Goal: Participate in discussion: Engage in conversation with other users on a specific topic

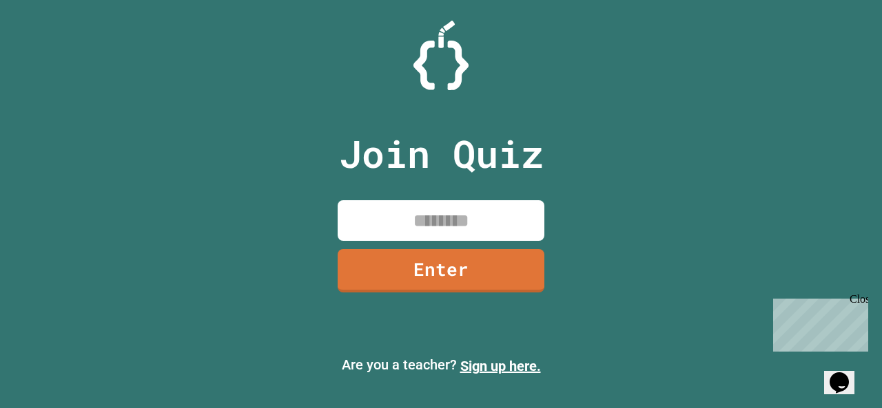
click at [357, 214] on input at bounding box center [440, 220] width 207 height 41
click at [490, 222] on input at bounding box center [440, 220] width 207 height 41
type input "********"
click at [491, 269] on link "Enter" at bounding box center [440, 270] width 207 height 43
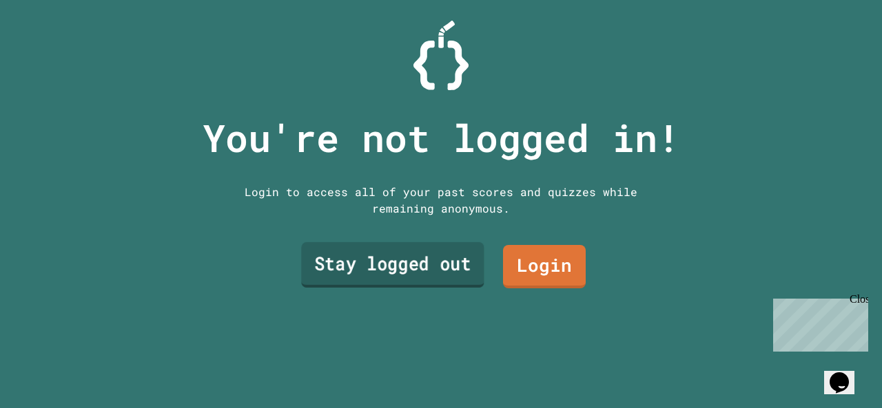
click at [466, 268] on link "Stay logged out" at bounding box center [392, 264] width 183 height 45
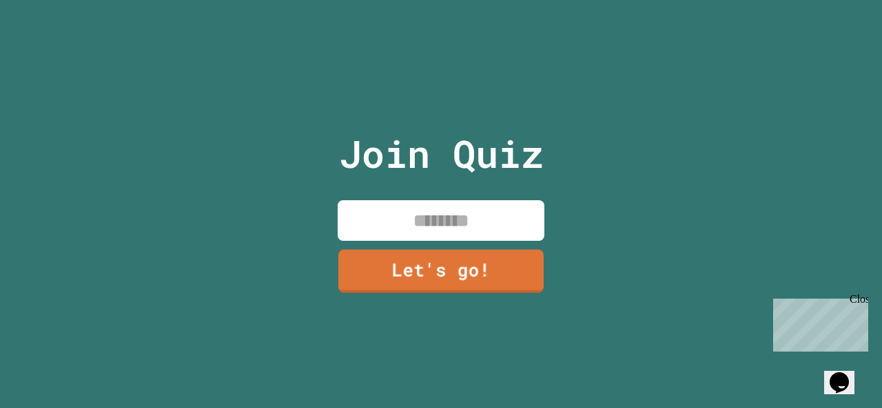
click at [444, 206] on input at bounding box center [440, 220] width 207 height 41
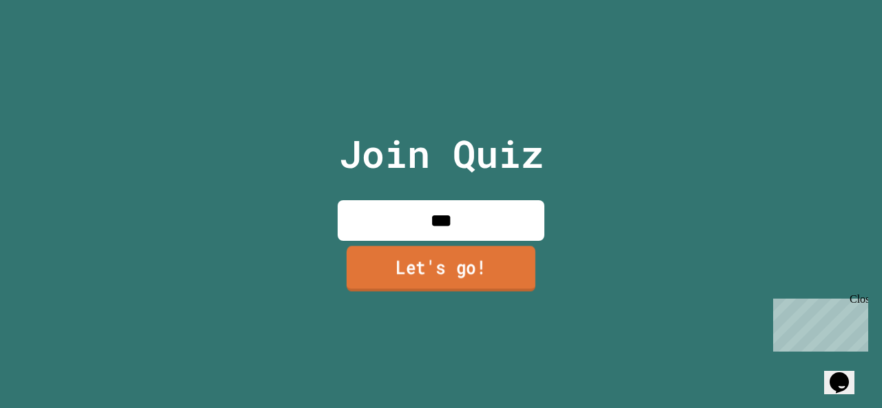
type input "***"
click at [441, 274] on link "Let's go!" at bounding box center [440, 268] width 189 height 45
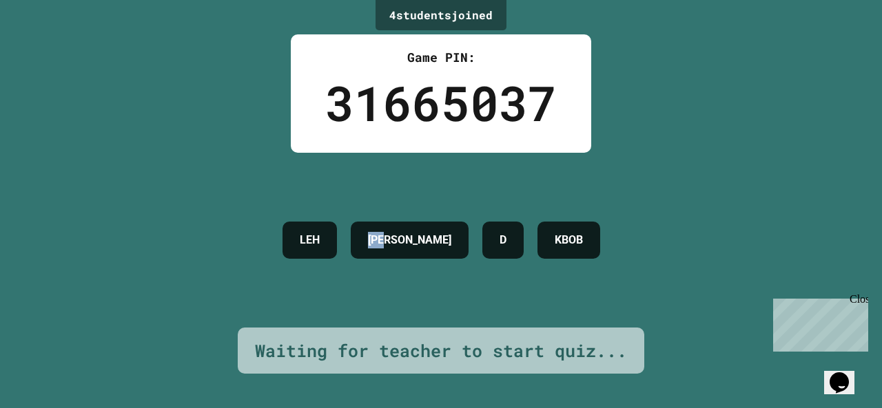
drag, startPoint x: 404, startPoint y: 225, endPoint x: 318, endPoint y: 244, distance: 87.4
click at [343, 244] on div "[PERSON_NAME] D KBOB" at bounding box center [441, 240] width 331 height 51
click at [321, 232] on div "LEH" at bounding box center [309, 240] width 54 height 37
drag, startPoint x: 321, startPoint y: 232, endPoint x: 118, endPoint y: 214, distance: 204.0
click at [131, 221] on div "4 student s joined Game PIN: 31665037 [PERSON_NAME] D KBOB Waiting for teacher …" at bounding box center [441, 204] width 882 height 408
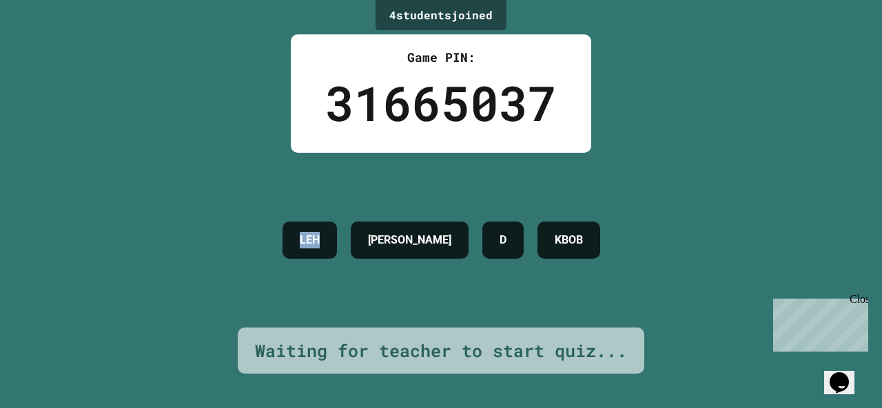
click at [133, 207] on div "4 student s joined Game PIN: 31665037 [PERSON_NAME] D KBOB Waiting for teacher …" at bounding box center [441, 204] width 882 height 408
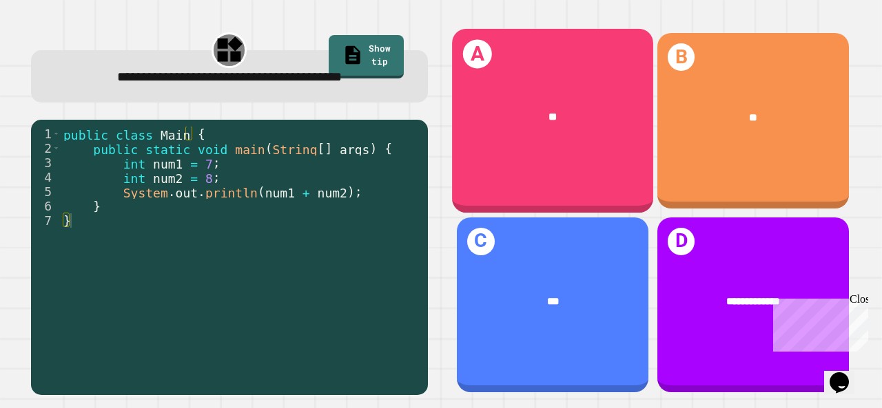
click at [601, 72] on div "A **" at bounding box center [552, 121] width 201 height 184
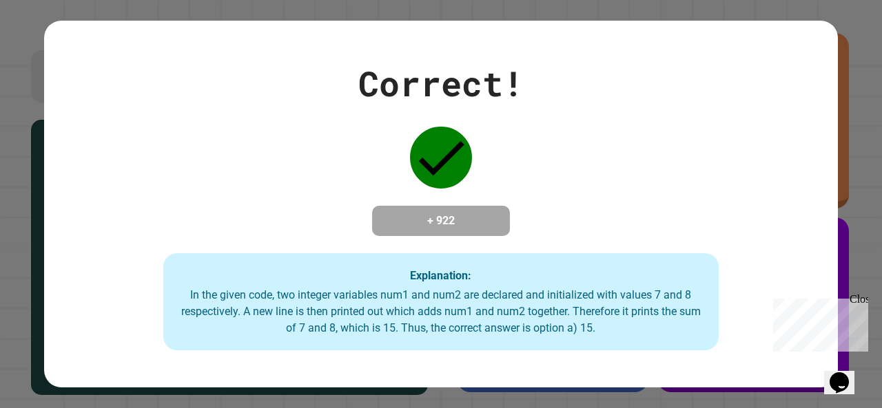
click at [862, 303] on div "Close" at bounding box center [857, 301] width 17 height 17
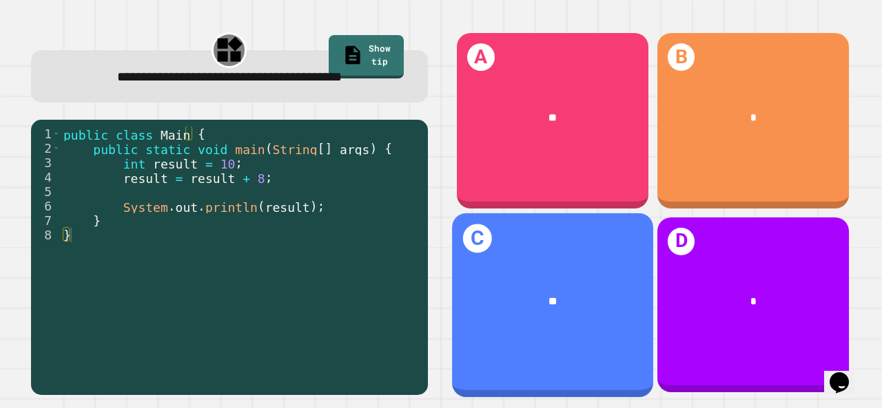
click at [562, 293] on div "**" at bounding box center [552, 301] width 157 height 17
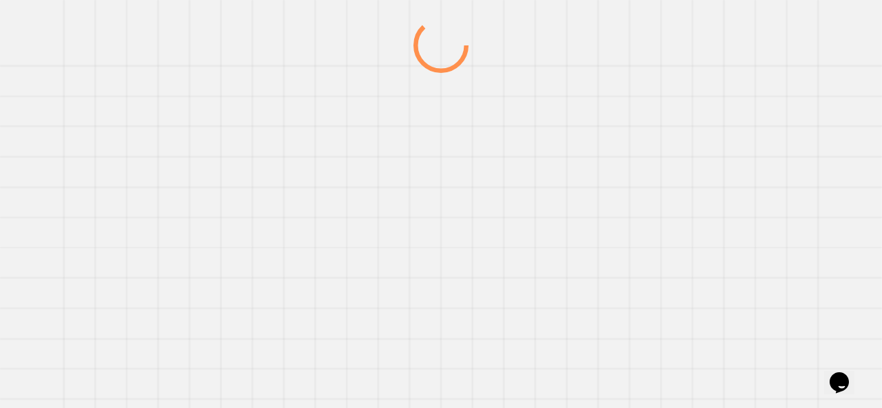
click at [562, 293] on div at bounding box center [441, 213] width 846 height 391
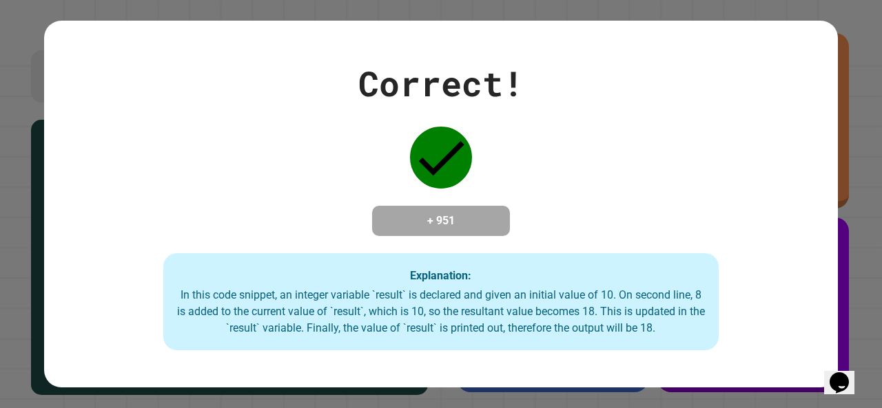
click at [711, 275] on div "Correct! + 951 Explanation: In this code snippet, an integer variable `result` …" at bounding box center [440, 204] width 793 height 293
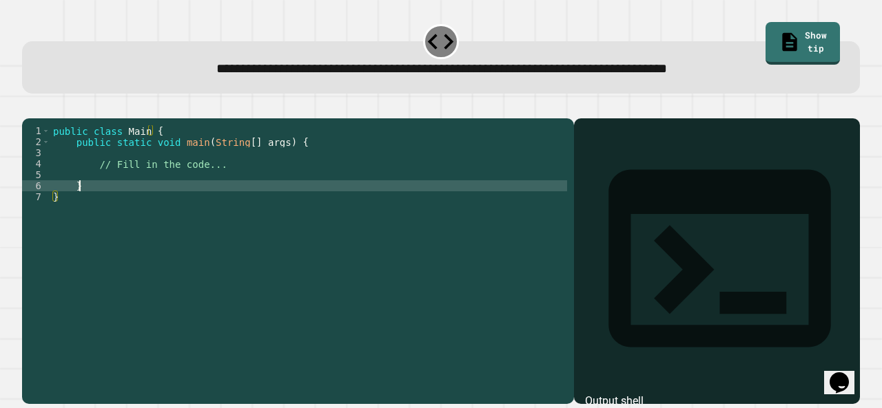
click at [168, 207] on div "public class Main { public static void main ( String [ ] args ) { // Fill in th…" at bounding box center [308, 246] width 517 height 242
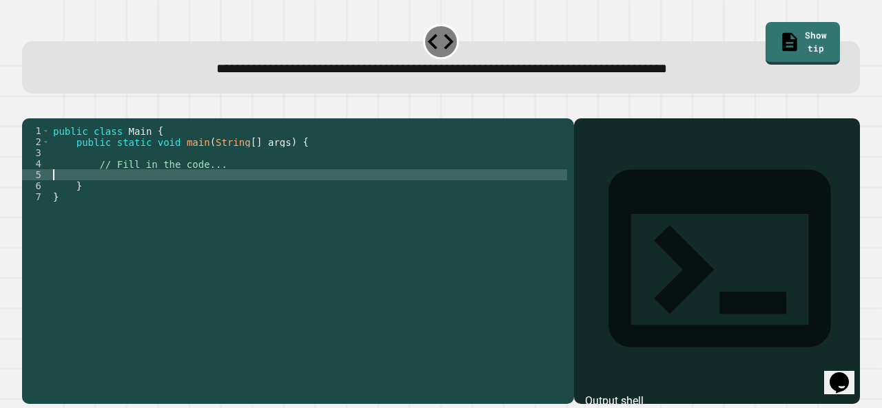
click at [181, 194] on div "public class Main { public static void main ( String [ ] args ) { // Fill in th…" at bounding box center [308, 246] width 517 height 242
type textarea "*"
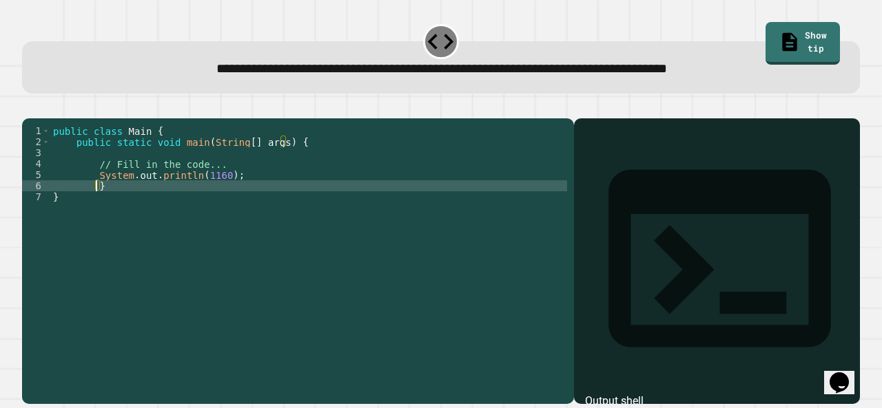
type textarea "*"
click at [29, 107] on button "button" at bounding box center [29, 107] width 0 height 0
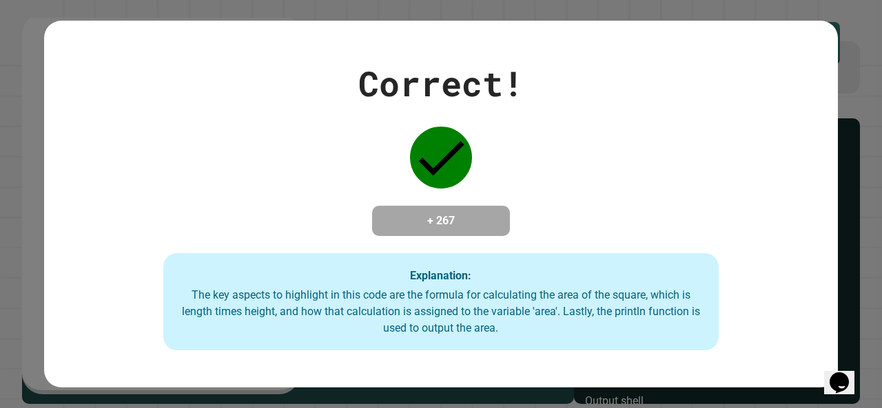
click at [809, 340] on div "Correct! + 267 Explanation: The key aspects to highlight in this code are the f…" at bounding box center [440, 204] width 793 height 293
click at [796, 353] on div "Correct! + 267 Explanation: The key aspects to highlight in this code are the f…" at bounding box center [440, 205] width 793 height 368
click at [798, 349] on div "Correct! + 267 Explanation: The key aspects to highlight in this code are the f…" at bounding box center [440, 204] width 793 height 293
click at [798, 344] on div "Correct! + 267 Explanation: The key aspects to highlight in this code are the f…" at bounding box center [440, 204] width 793 height 293
click at [800, 336] on div "Correct! + 267 Explanation: The key aspects to highlight in this code are the f…" at bounding box center [440, 204] width 793 height 293
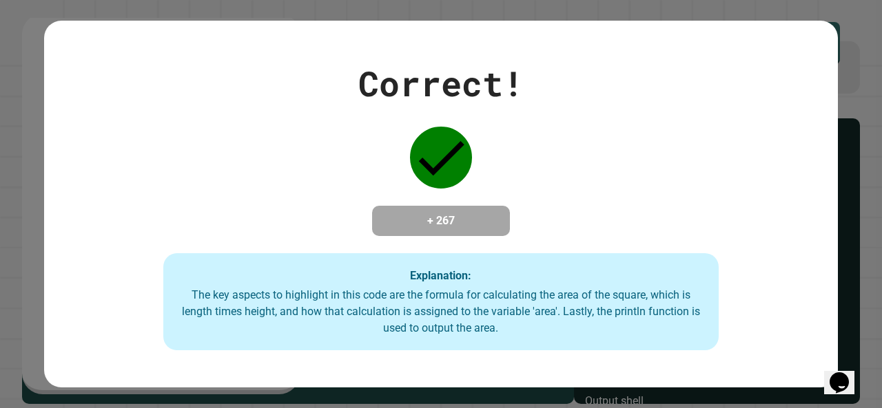
click at [70, 302] on div "Correct! + 267 Explanation: The key aspects to highlight in this code are the f…" at bounding box center [440, 204] width 793 height 293
click at [787, 336] on div "Correct! + 267 Explanation: The key aspects to highlight in this code are the f…" at bounding box center [440, 204] width 793 height 293
click at [792, 329] on div "Correct! + 267 Explanation: The key aspects to highlight in this code are the f…" at bounding box center [440, 204] width 793 height 293
click at [68, 300] on div "Correct! + 267 Explanation: The key aspects to highlight in this code are the f…" at bounding box center [440, 204] width 793 height 293
click at [796, 325] on div "Correct! + 267 Explanation: The key aspects to highlight in this code are the f…" at bounding box center [440, 204] width 793 height 293
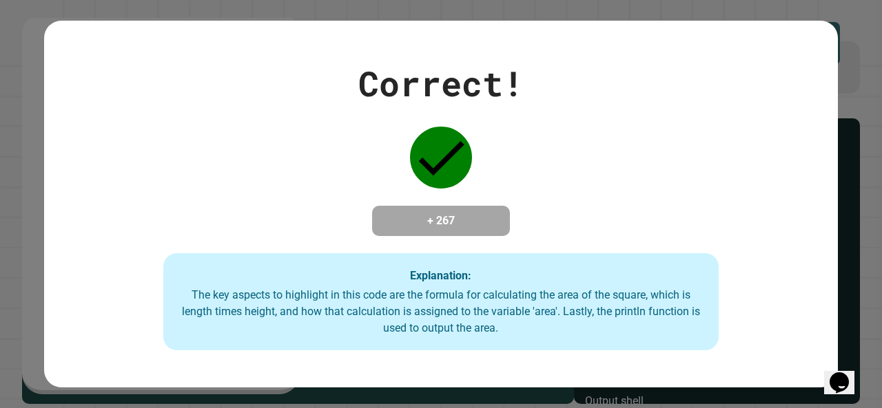
click at [790, 330] on div "Correct! + 267 Explanation: The key aspects to highlight in this code are the f…" at bounding box center [440, 204] width 793 height 293
click at [795, 328] on div "Correct! + 267 Explanation: The key aspects to highlight in this code are the f…" at bounding box center [440, 204] width 793 height 293
click at [798, 325] on div "Correct! + 267 Explanation: The key aspects to highlight in this code are the f…" at bounding box center [440, 204] width 793 height 293
click at [799, 325] on div "Correct! + 267 Explanation: The key aspects to highlight in this code are the f…" at bounding box center [440, 204] width 793 height 293
click at [804, 331] on div "Correct! + 267 Explanation: The key aspects to highlight in this code are the f…" at bounding box center [440, 204] width 793 height 293
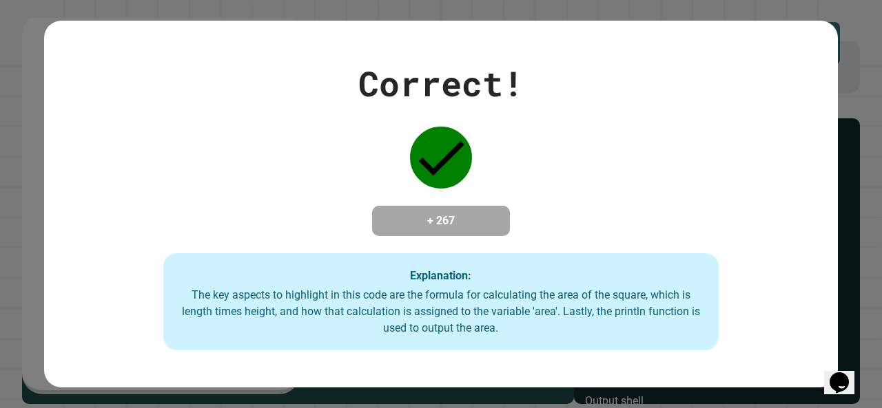
click at [813, 332] on div "Correct! + 267 Explanation: The key aspects to highlight in this code are the f…" at bounding box center [440, 204] width 793 height 293
click at [820, 339] on div "Correct! + 267 Explanation: The key aspects to highlight in this code are the f…" at bounding box center [440, 204] width 793 height 293
click at [815, 341] on div "Correct! + 267 Explanation: The key aspects to highlight in this code are the f…" at bounding box center [440, 204] width 793 height 293
click at [811, 335] on div "Correct! + 267 Explanation: The key aspects to highlight in this code are the f…" at bounding box center [440, 204] width 793 height 293
click at [803, 329] on div "Correct! + 267 Explanation: The key aspects to highlight in this code are the f…" at bounding box center [440, 204] width 793 height 293
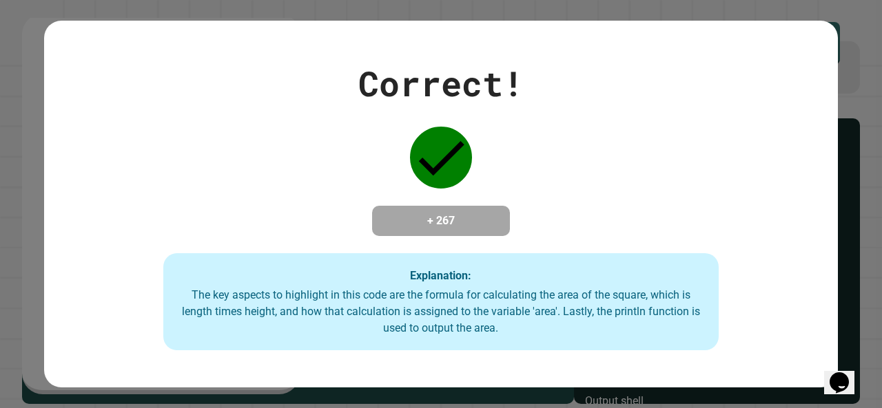
click at [800, 328] on div "Correct! + 267 Explanation: The key aspects to highlight in this code are the f…" at bounding box center [440, 204] width 793 height 293
click at [799, 333] on div "Correct! + 267 Explanation: The key aspects to highlight in this code are the f…" at bounding box center [440, 204] width 793 height 293
click at [802, 340] on div "Correct! + 267 Explanation: The key aspects to highlight in this code are the f…" at bounding box center [440, 204] width 793 height 293
click at [807, 336] on div "Correct! + 267 Explanation: The key aspects to highlight in this code are the f…" at bounding box center [440, 204] width 793 height 293
click at [810, 335] on div "Correct! + 267 Explanation: The key aspects to highlight in this code are the f…" at bounding box center [440, 204] width 793 height 293
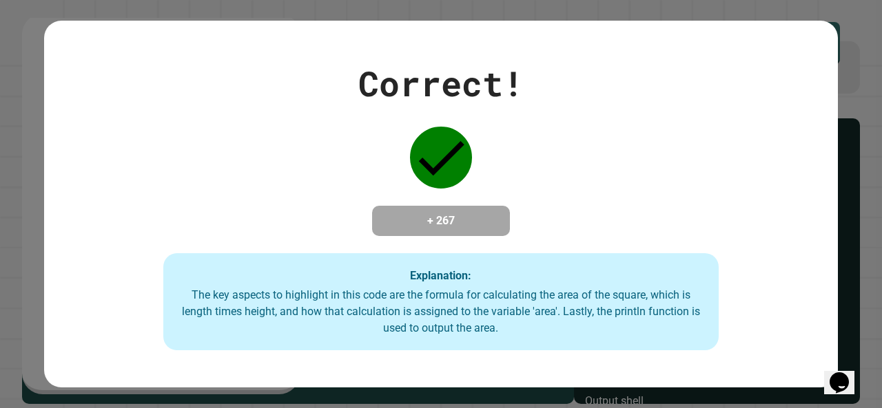
click at [809, 335] on div "Correct! + 267 Explanation: The key aspects to highlight in this code are the f…" at bounding box center [440, 204] width 793 height 293
click at [806, 337] on div "Correct! + 267 Explanation: The key aspects to highlight in this code are the f…" at bounding box center [440, 204] width 793 height 293
click at [804, 340] on div "Correct! + 267 Explanation: The key aspects to highlight in this code are the f…" at bounding box center [440, 204] width 793 height 293
click at [808, 333] on div "Correct! + 267 Explanation: The key aspects to highlight in this code are the f…" at bounding box center [440, 204] width 793 height 293
click at [807, 333] on div "Correct! + 267 Explanation: The key aspects to highlight in this code are the f…" at bounding box center [440, 204] width 793 height 293
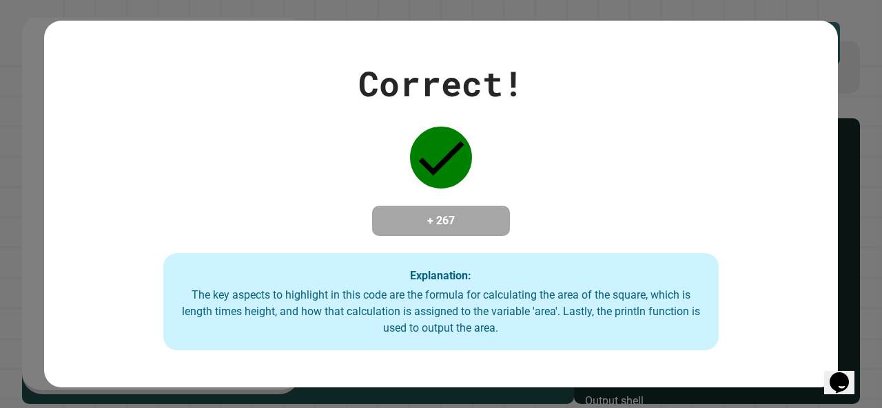
click at [804, 335] on div "Correct! + 267 Explanation: The key aspects to highlight in this code are the f…" at bounding box center [440, 204] width 793 height 293
click at [800, 337] on div "Correct! + 267 Explanation: The key aspects to highlight in this code are the f…" at bounding box center [440, 204] width 793 height 293
click at [799, 337] on div "Correct! + 267 Explanation: The key aspects to highlight in this code are the f…" at bounding box center [440, 204] width 793 height 293
click at [798, 340] on div "Correct! + 267 Explanation: The key aspects to highlight in this code are the f…" at bounding box center [440, 204] width 793 height 293
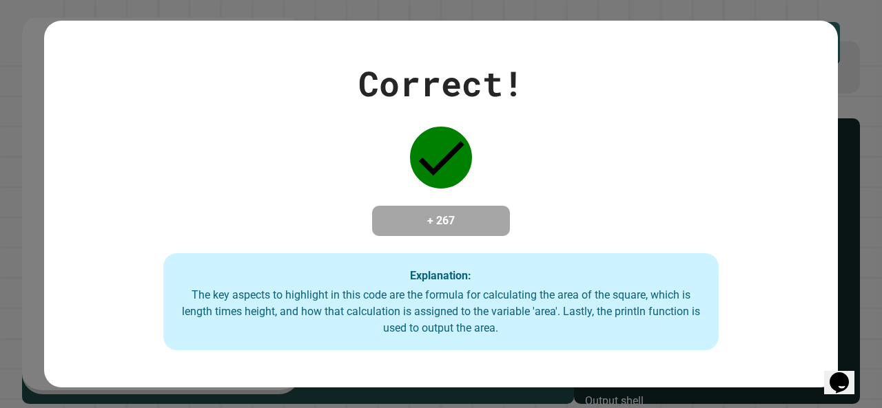
click at [797, 339] on div "Correct! + 267 Explanation: The key aspects to highlight in this code are the f…" at bounding box center [440, 204] width 793 height 293
click at [793, 340] on div "Correct! + 267 Explanation: The key aspects to highlight in this code are the f…" at bounding box center [440, 204] width 793 height 293
click at [789, 337] on div "Correct! + 267 Explanation: The key aspects to highlight in this code are the f…" at bounding box center [440, 204] width 793 height 293
click at [786, 337] on div "Correct! + 267 Explanation: The key aspects to highlight in this code are the f…" at bounding box center [440, 204] width 793 height 293
click at [787, 337] on div "Correct! + 267 Explanation: The key aspects to highlight in this code are the f…" at bounding box center [440, 204] width 793 height 293
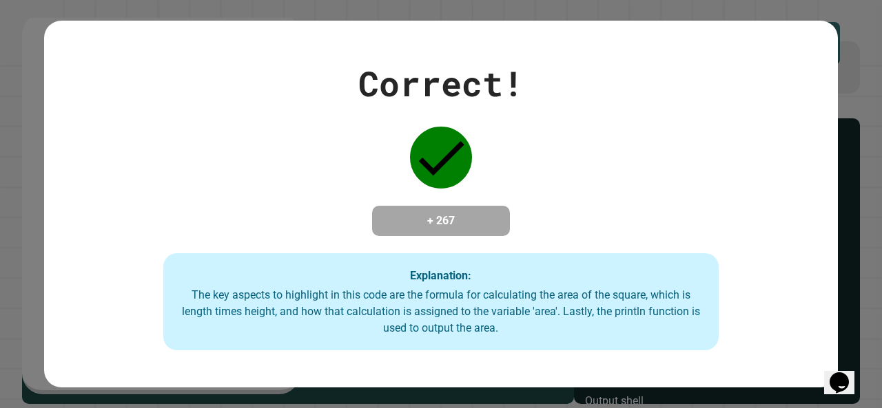
click at [784, 342] on div "Correct! + 267 Explanation: The key aspects to highlight in this code are the f…" at bounding box center [440, 204] width 793 height 293
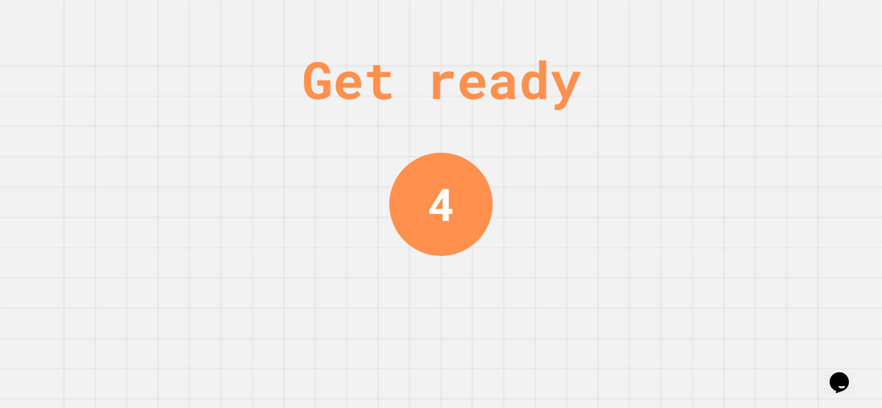
scroll to position [0, 0]
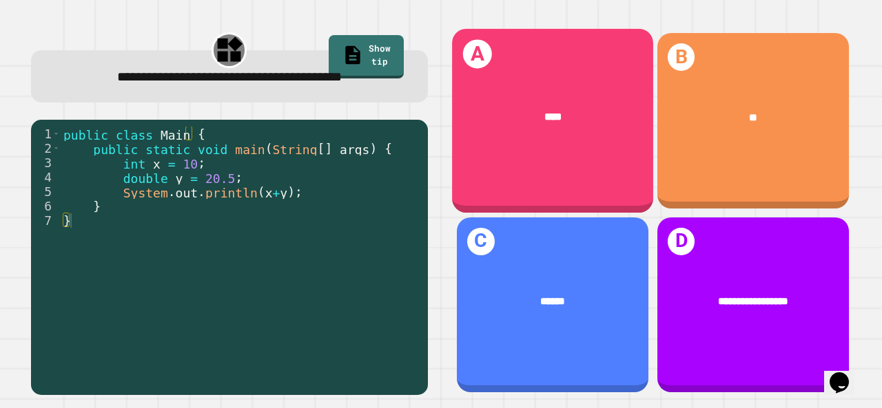
click at [566, 141] on div "****" at bounding box center [552, 117] width 201 height 60
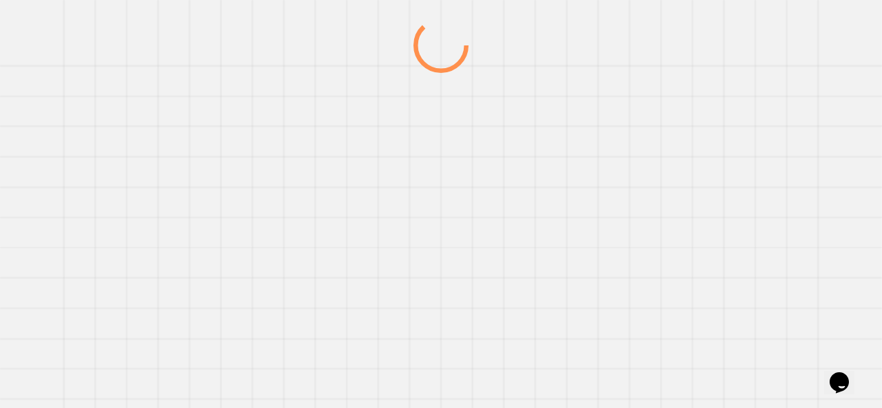
click at [566, 141] on div at bounding box center [441, 213] width 846 height 391
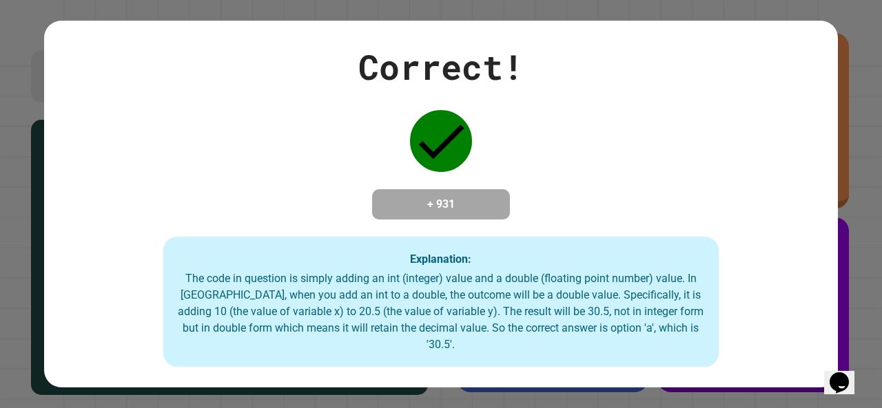
click at [727, 277] on div "Correct! + 931 Explanation: The code in question is simply adding an int (integ…" at bounding box center [440, 204] width 793 height 326
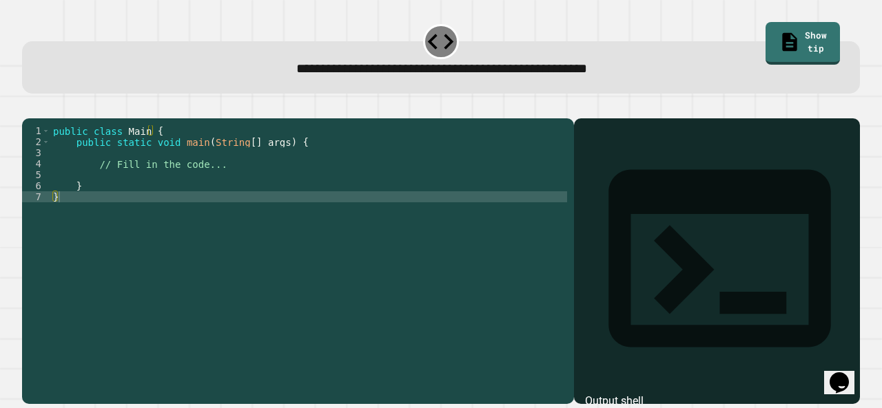
click at [137, 189] on div "public class Main { public static void main ( String [ ] args ) { // Fill in th…" at bounding box center [308, 246] width 517 height 242
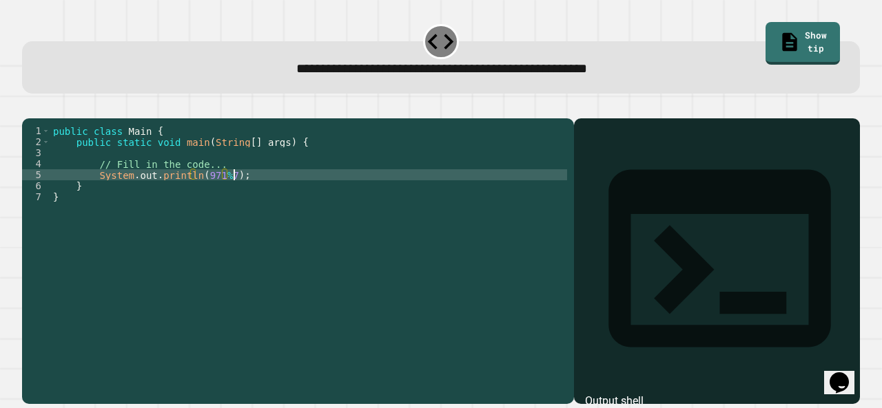
scroll to position [0, 12]
type textarea "**********"
click at [29, 107] on icon "button" at bounding box center [29, 107] width 0 height 0
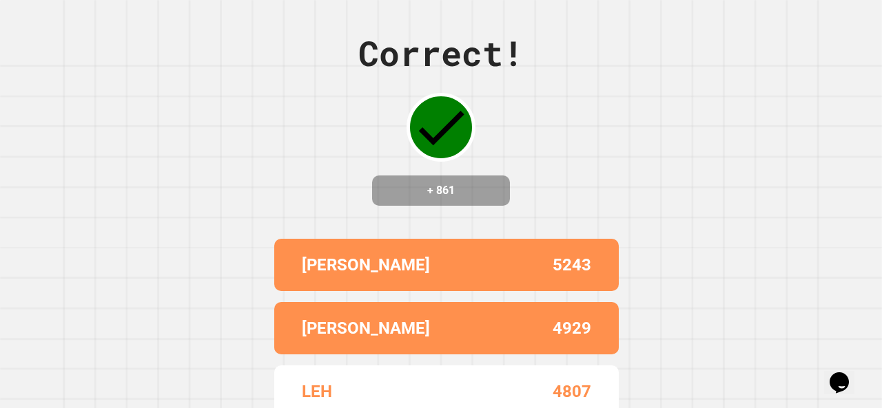
click at [568, 335] on p "4929" at bounding box center [571, 328] width 39 height 25
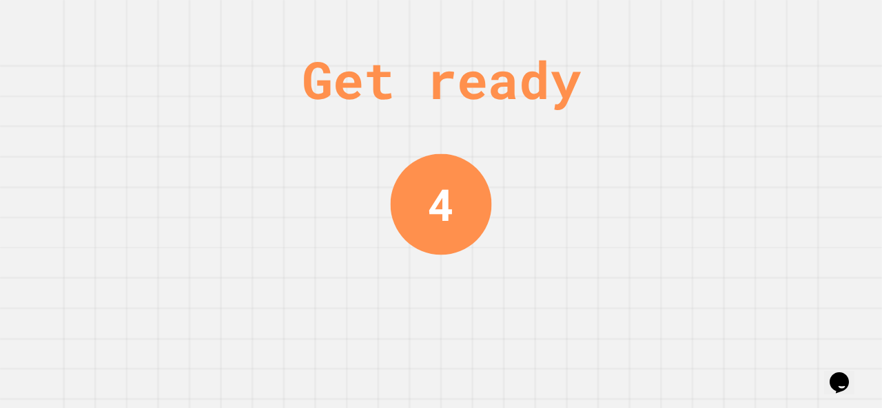
scroll to position [0, 0]
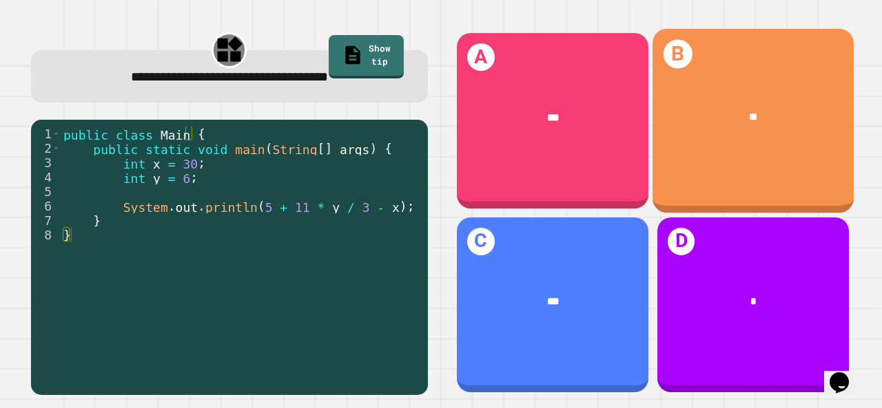
click at [720, 154] on div "B **" at bounding box center [752, 121] width 201 height 184
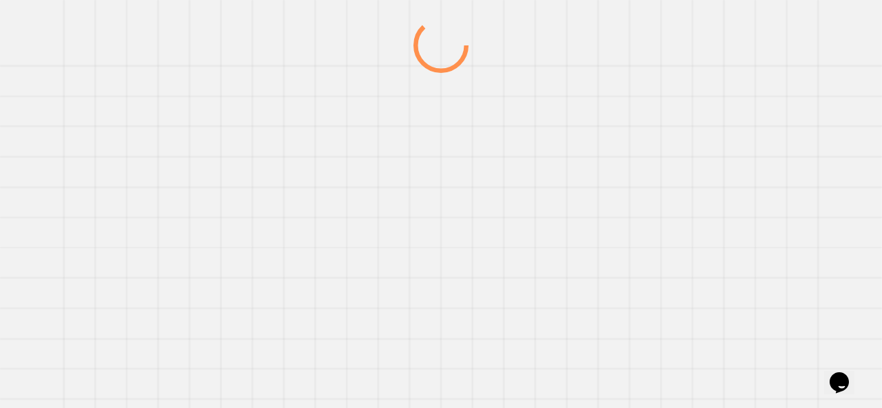
click at [720, 154] on div at bounding box center [441, 213] width 846 height 391
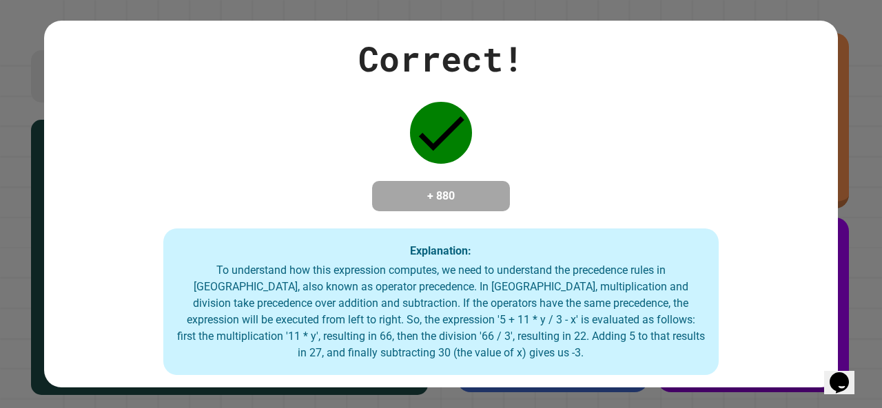
click at [326, 275] on div "To understand how this expression computes, we need to understand the precedenc…" at bounding box center [441, 311] width 528 height 99
click at [444, 242] on div "Explanation: To understand how this expression computes, we need to understand …" at bounding box center [440, 302] width 555 height 147
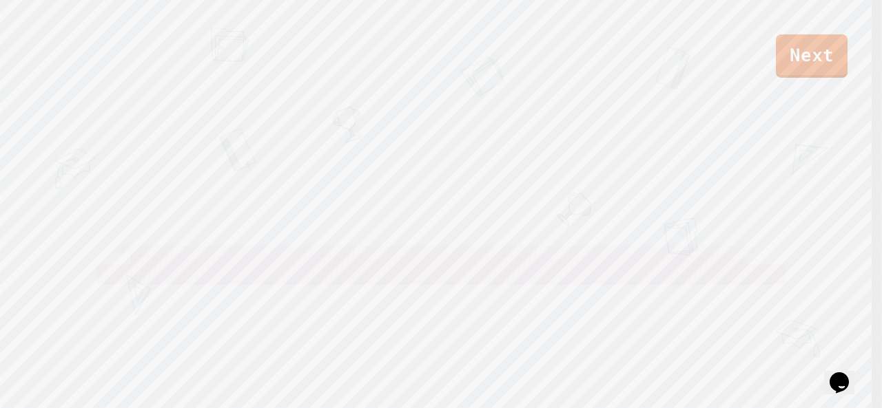
click at [243, 176] on div "Next LEH [PERSON_NAME] View leaderboard" at bounding box center [441, 204] width 882 height 408
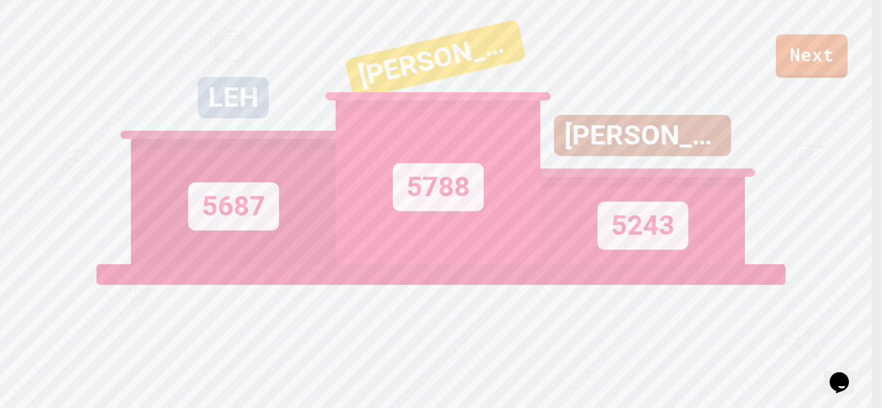
click at [414, 211] on div "5788" at bounding box center [438, 187] width 91 height 48
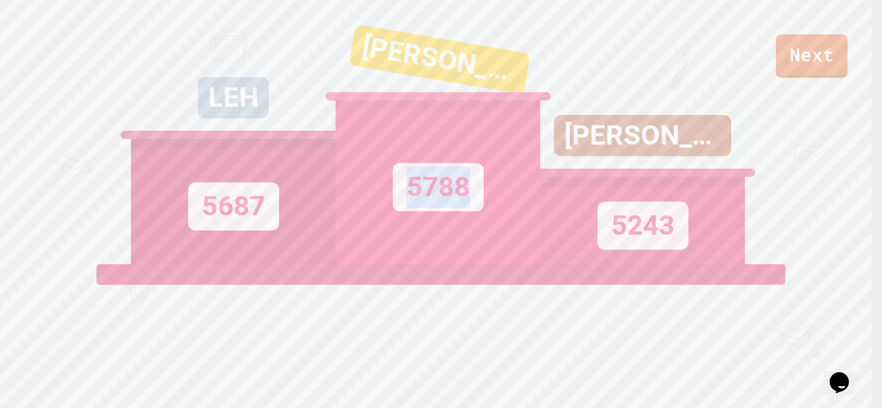
click at [414, 211] on div "5788" at bounding box center [438, 187] width 91 height 48
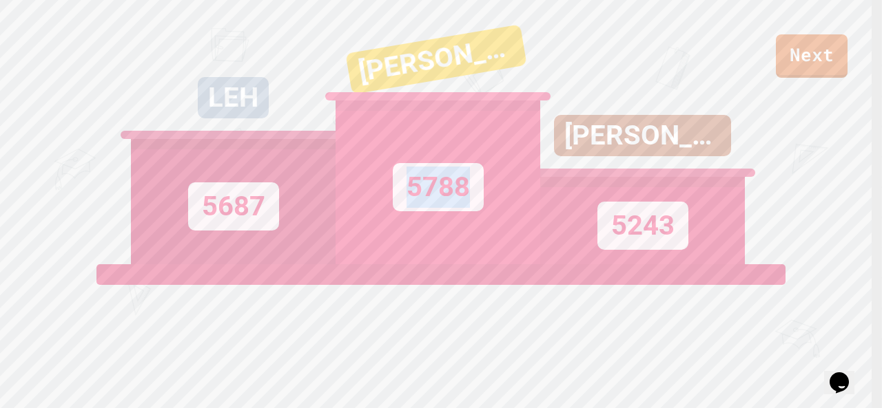
click at [414, 211] on div "5788" at bounding box center [438, 187] width 91 height 48
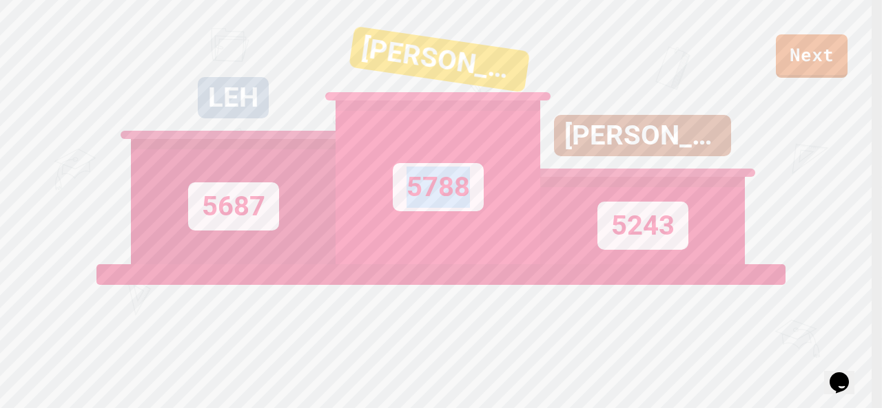
click at [446, 211] on div "5788" at bounding box center [438, 187] width 91 height 48
click at [444, 211] on div "5788" at bounding box center [438, 187] width 91 height 48
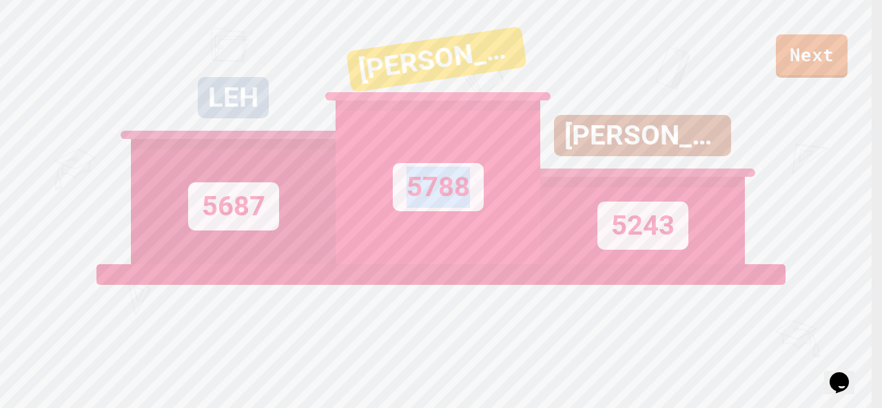
click at [444, 211] on div "5788" at bounding box center [438, 187] width 91 height 48
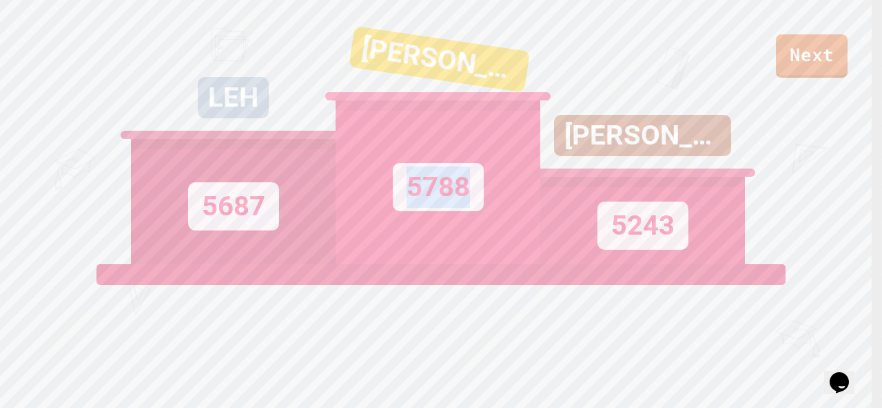
click at [444, 211] on div "5788" at bounding box center [438, 187] width 91 height 48
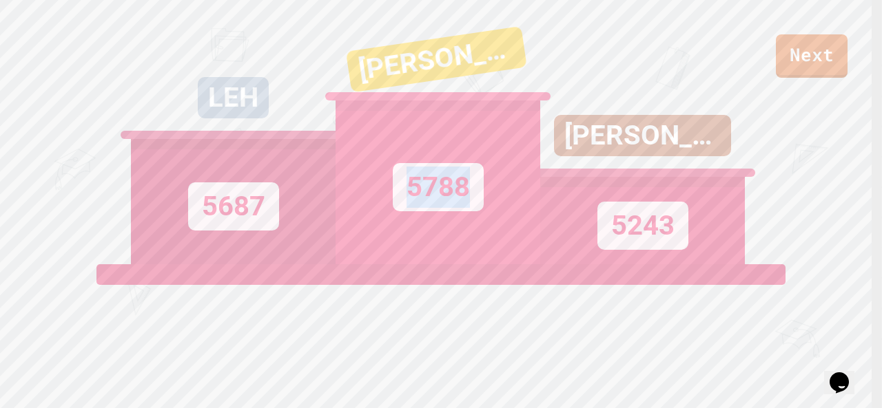
click at [444, 211] on div "5788" at bounding box center [438, 187] width 91 height 48
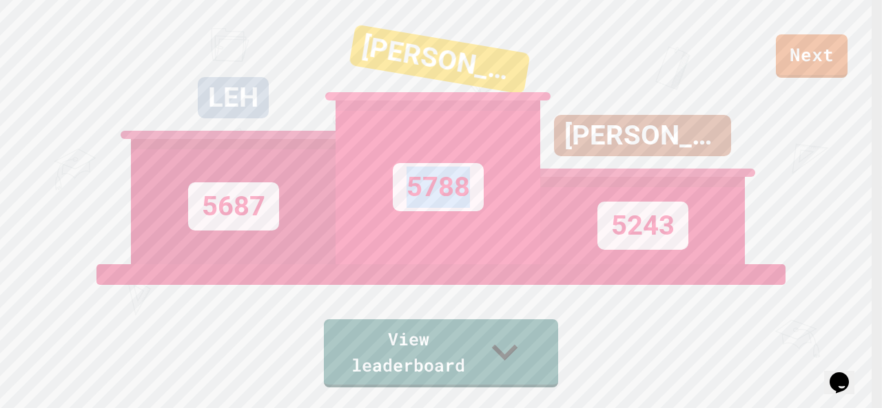
click at [444, 211] on div "5788" at bounding box center [438, 187] width 91 height 48
drag, startPoint x: 444, startPoint y: 220, endPoint x: 450, endPoint y: 216, distance: 7.3
click at [450, 211] on div "5788" at bounding box center [438, 187] width 91 height 48
click at [439, 193] on div "5788" at bounding box center [438, 187] width 91 height 48
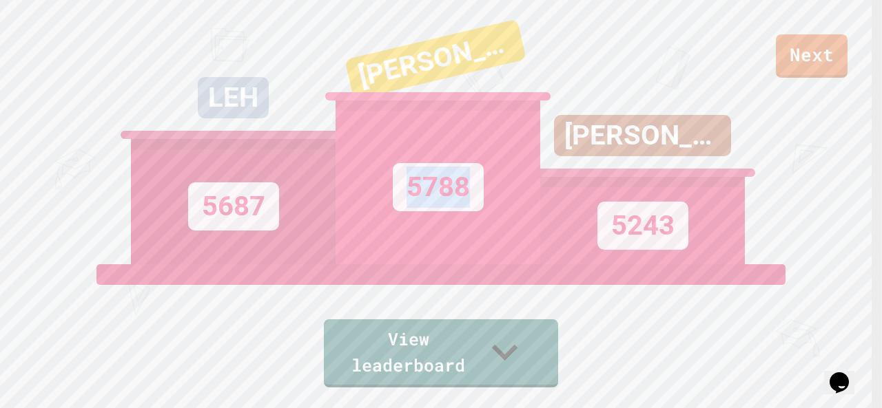
click at [439, 193] on div "5788" at bounding box center [438, 187] width 91 height 48
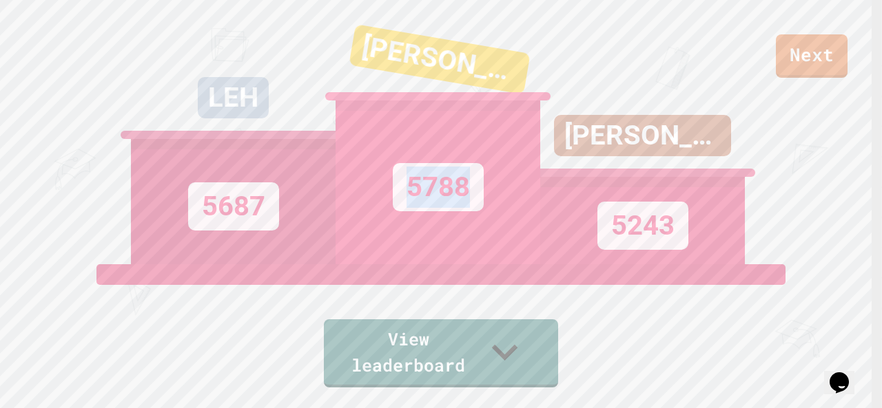
drag, startPoint x: 439, startPoint y: 193, endPoint x: 406, endPoint y: 228, distance: 48.7
click at [406, 228] on div "5788" at bounding box center [437, 183] width 205 height 164
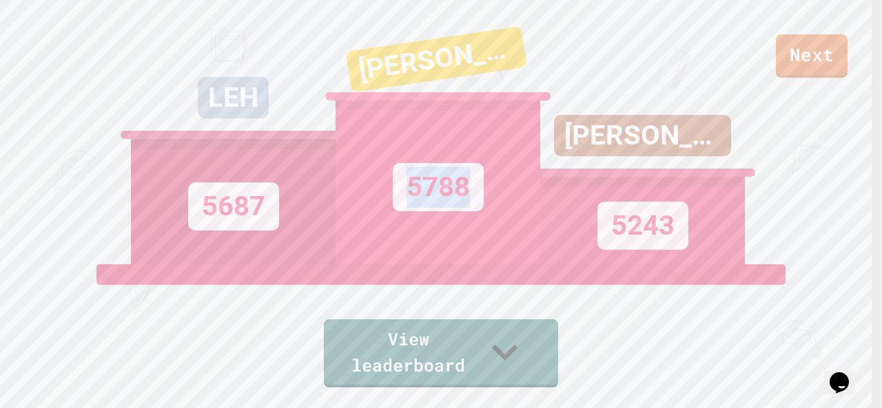
click at [406, 228] on div "5788" at bounding box center [437, 183] width 205 height 164
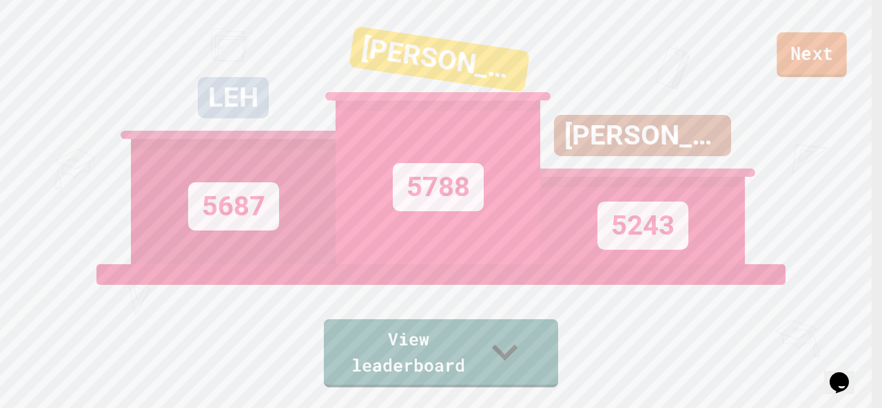
click at [835, 67] on link "Next" at bounding box center [811, 54] width 70 height 45
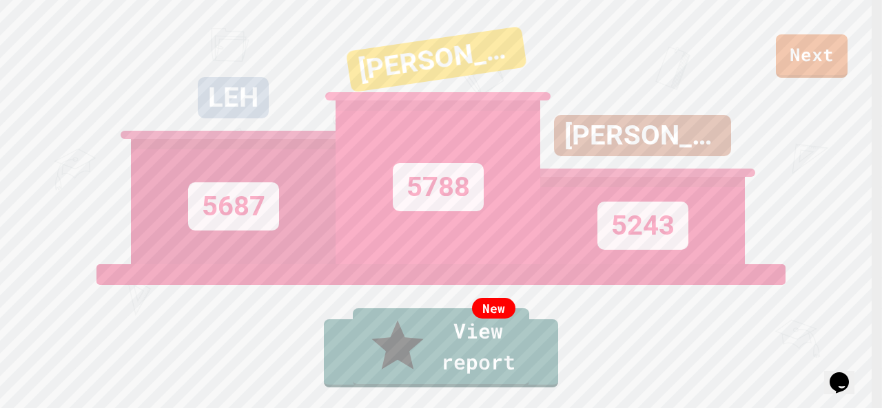
drag, startPoint x: 582, startPoint y: 187, endPoint x: 573, endPoint y: 157, distance: 30.9
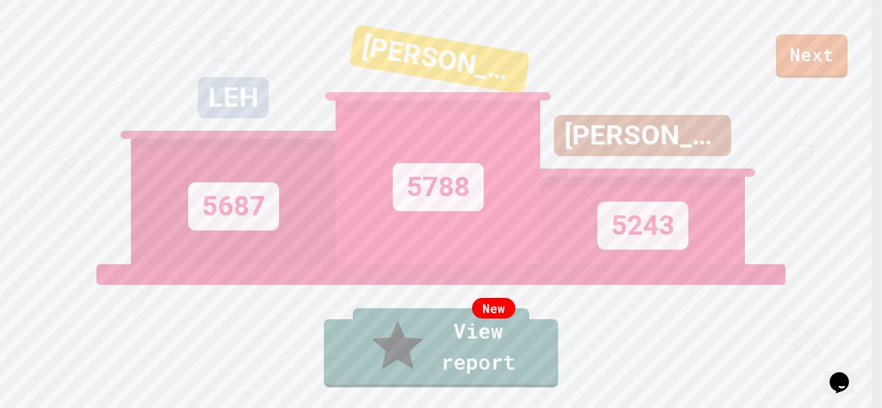
drag, startPoint x: 573, startPoint y: 157, endPoint x: 580, endPoint y: 203, distance: 46.7
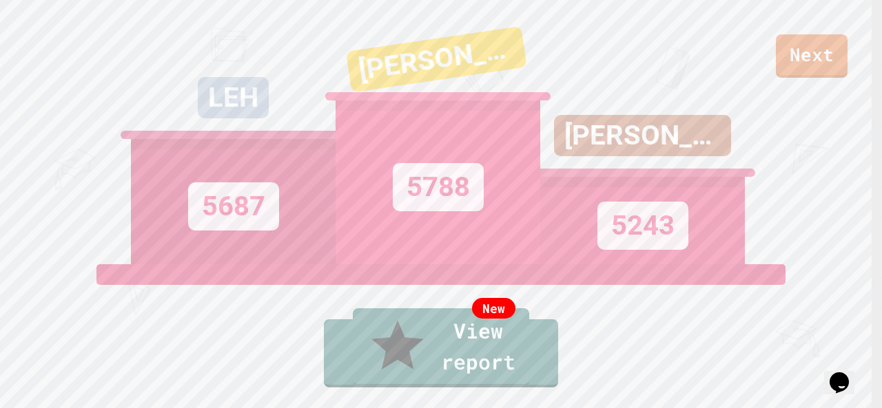
drag, startPoint x: 587, startPoint y: 231, endPoint x: 544, endPoint y: 207, distance: 49.0
